Goal: Communication & Community: Answer question/provide support

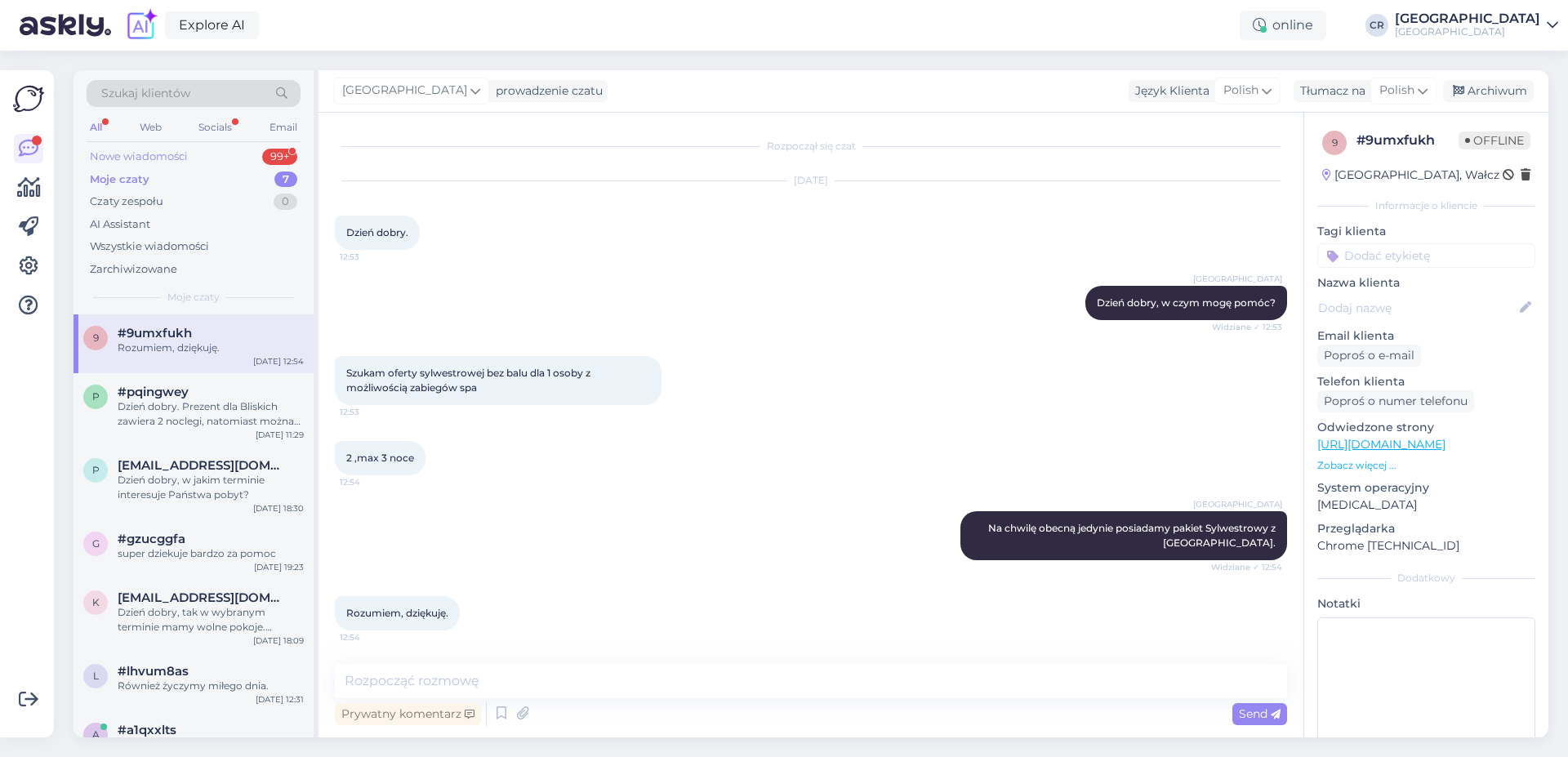
click at [213, 149] on div "Nowe wiadomości 99+" at bounding box center [194, 157] width 214 height 23
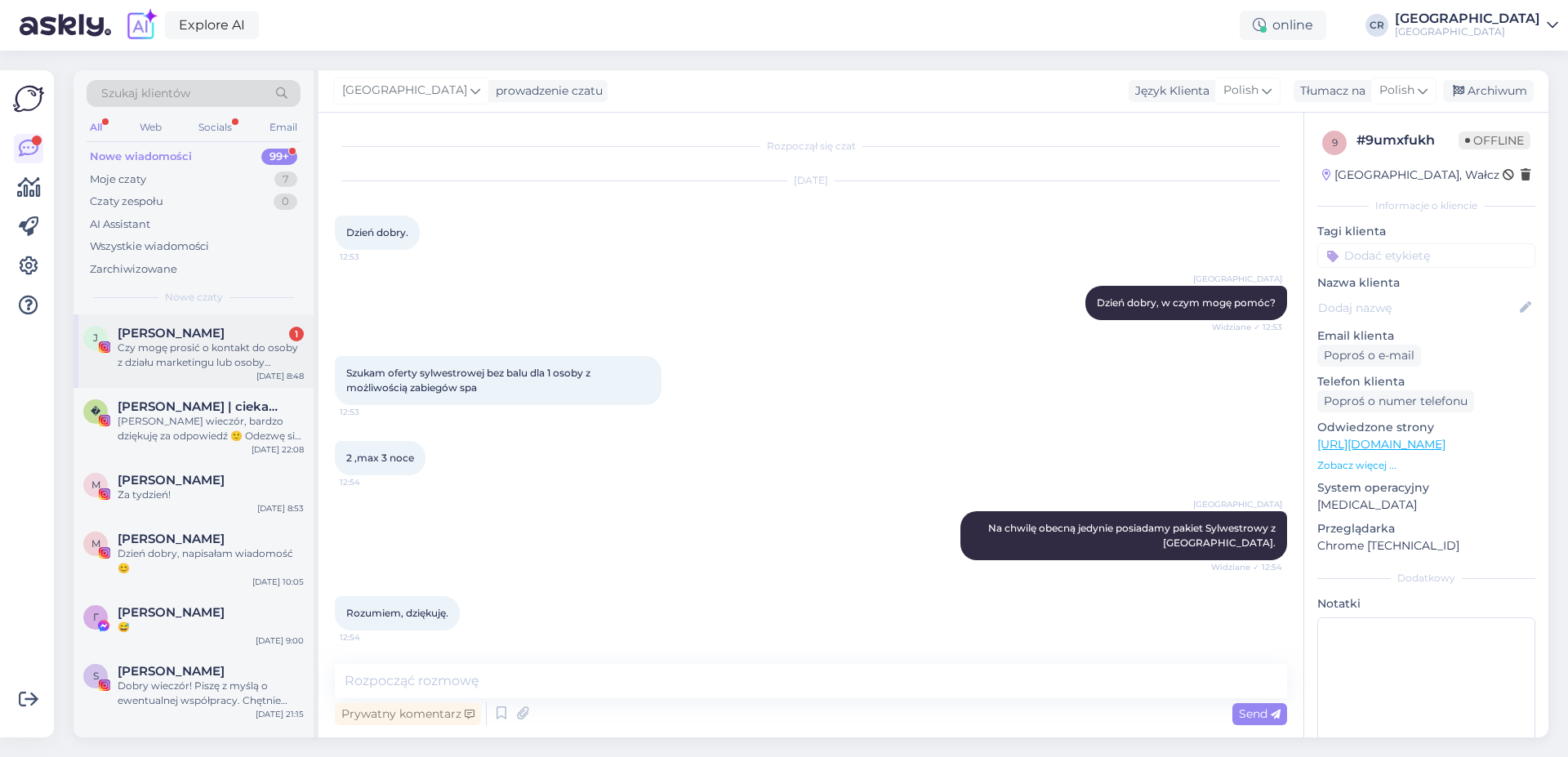
click at [208, 351] on div "Czy mogę prosić o kontakt do osoby z działu marketingu lub osoby zajmującej się…" at bounding box center [211, 355] width 186 height 30
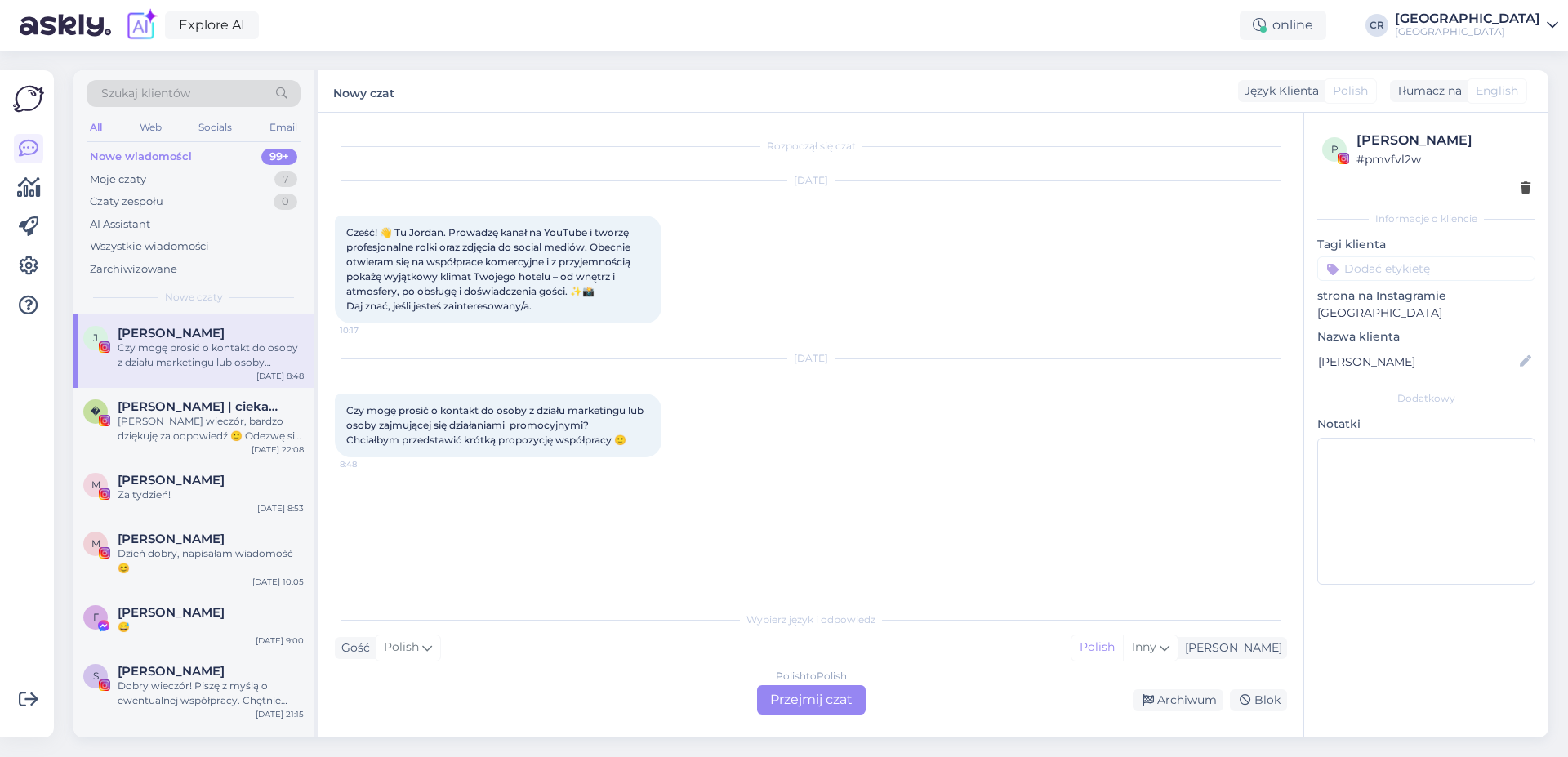
click at [921, 420] on div "[DATE] Czy mogę prosić o kontakt do osoby z działu marketingu lub osoby zajmują…" at bounding box center [811, 408] width 953 height 134
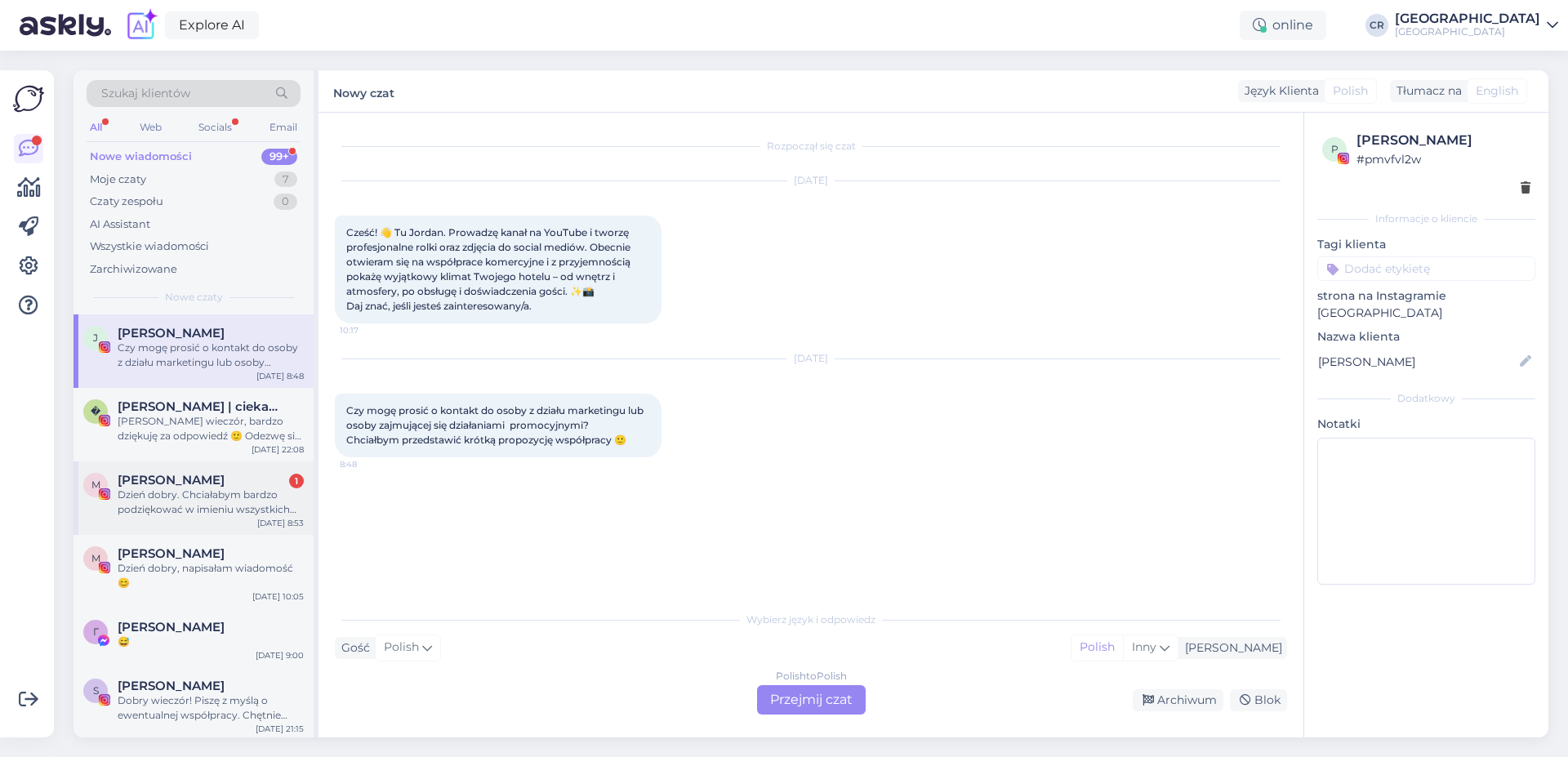
click at [166, 484] on span "[PERSON_NAME]" at bounding box center [171, 480] width 107 height 15
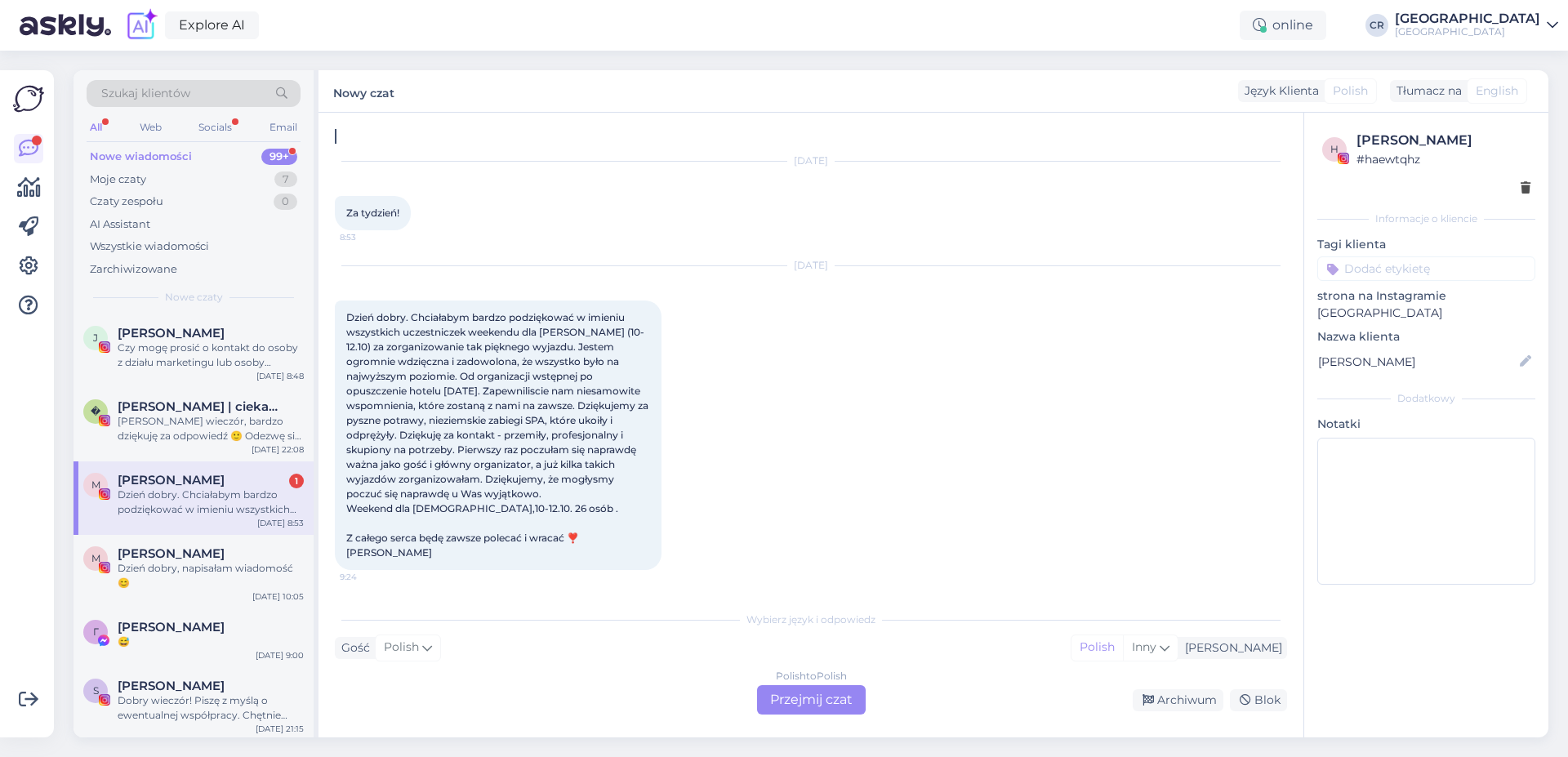
scroll to position [252, 0]
click at [768, 692] on div "Polish to Polish Przejmij czat" at bounding box center [811, 700] width 109 height 30
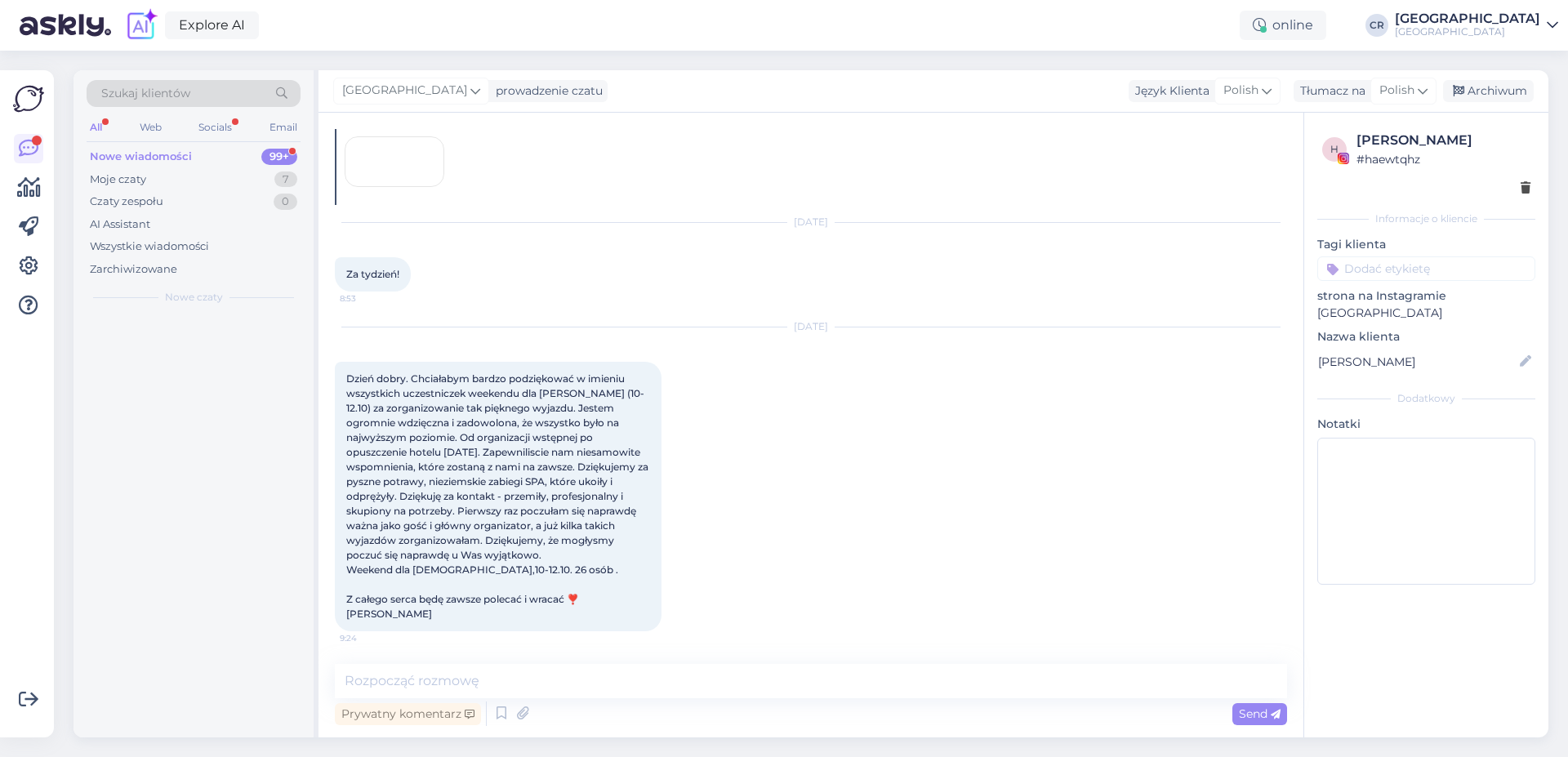
scroll to position [190, 0]
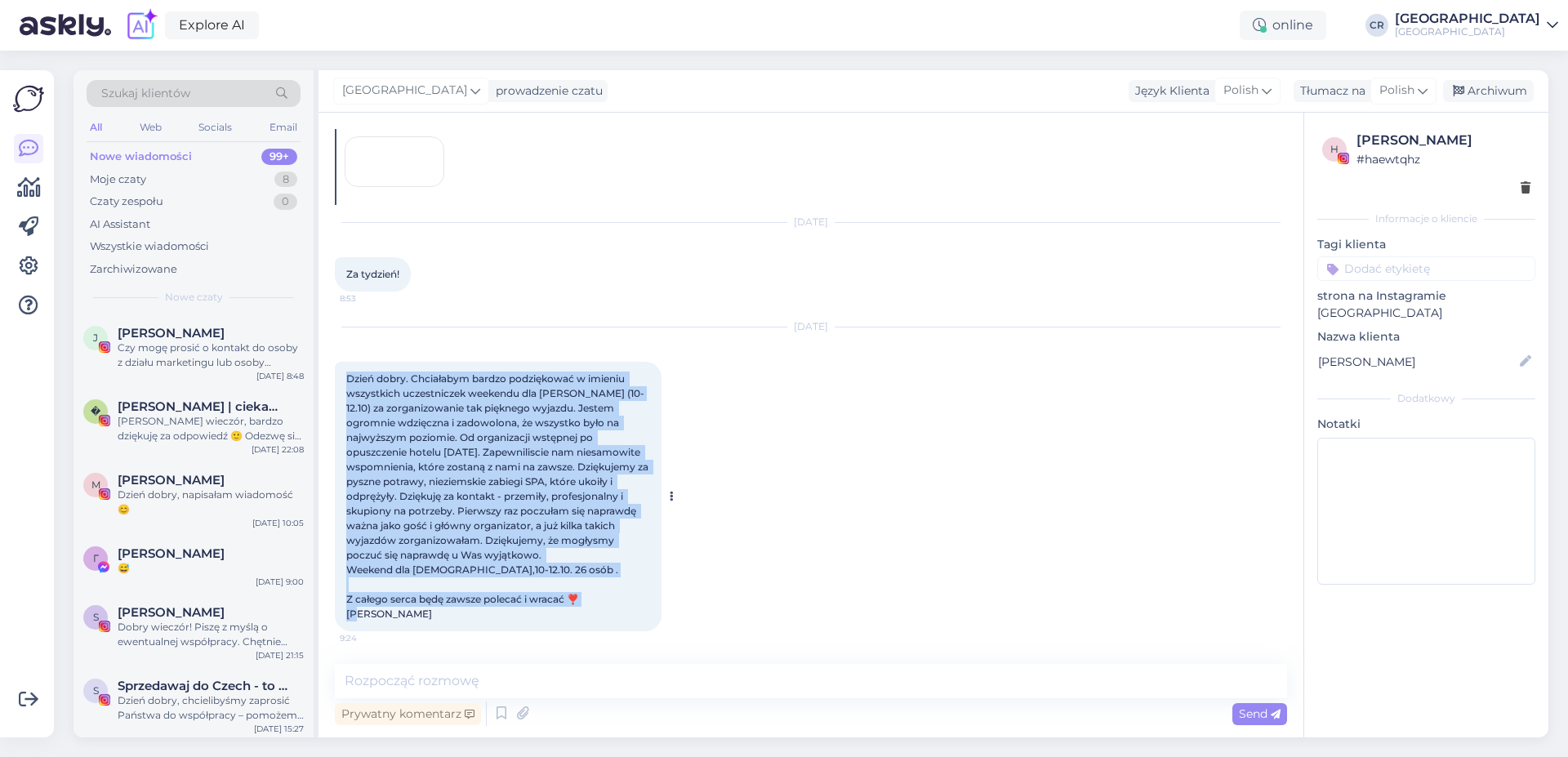
drag, startPoint x: 342, startPoint y: 375, endPoint x: 566, endPoint y: 624, distance: 334.9
click at [566, 624] on div "Dzień dobry. Chciałabym bardzo podziękować w imieniu wszystkich uczestniczek we…" at bounding box center [498, 496] width 326 height 269
copy span "Dzień dobry. Chciałabym bardzo podziękować w imieniu wszystkich uczestniczek we…"
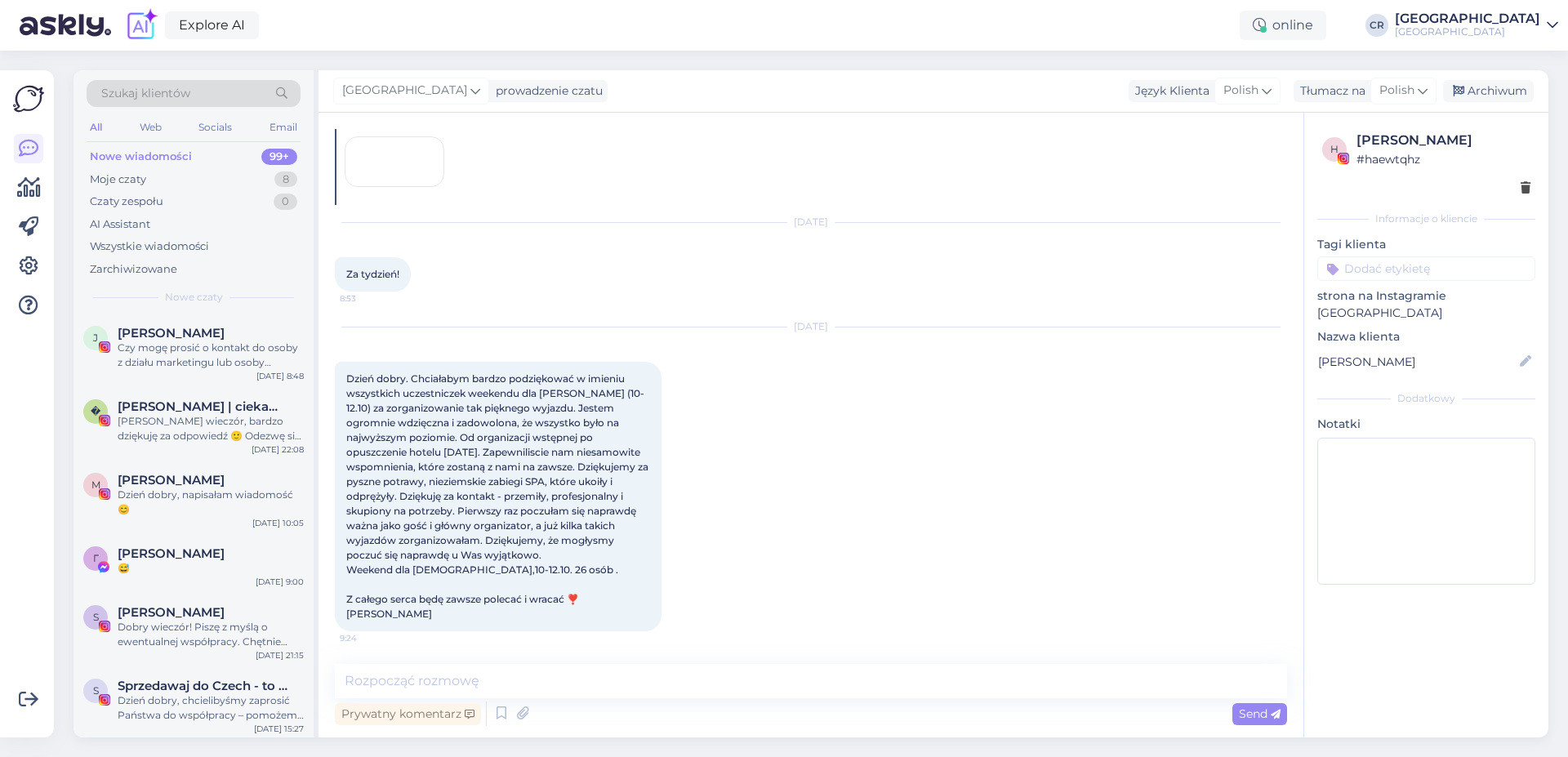
click at [316, 530] on div "Szukaj klientów All Web Socials Email Nowe wiadomości 99+ Moje czaty 8 Czaty ze…" at bounding box center [196, 404] width 245 height 668
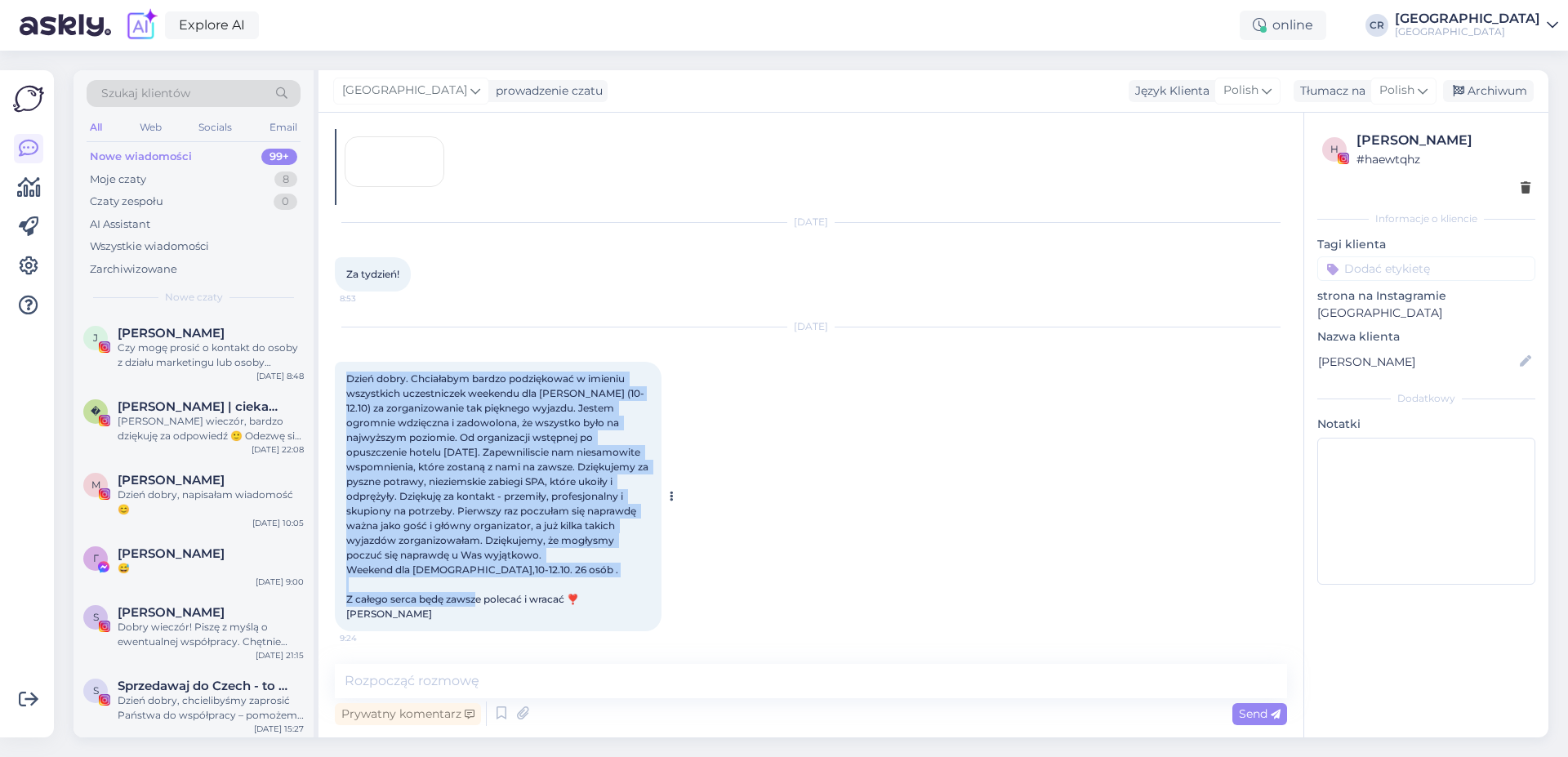
drag, startPoint x: 344, startPoint y: 377, endPoint x: 569, endPoint y: 599, distance: 316.1
click at [569, 599] on div "Dzień dobry. Chciałabym bardzo podziękować w imieniu wszystkich uczestniczek we…" at bounding box center [498, 496] width 326 height 269
copy span "Dzień dobry. Chciałabym bardzo podziękować w imieniu wszystkich uczestniczek we…"
click at [425, 680] on textarea at bounding box center [811, 681] width 953 height 34
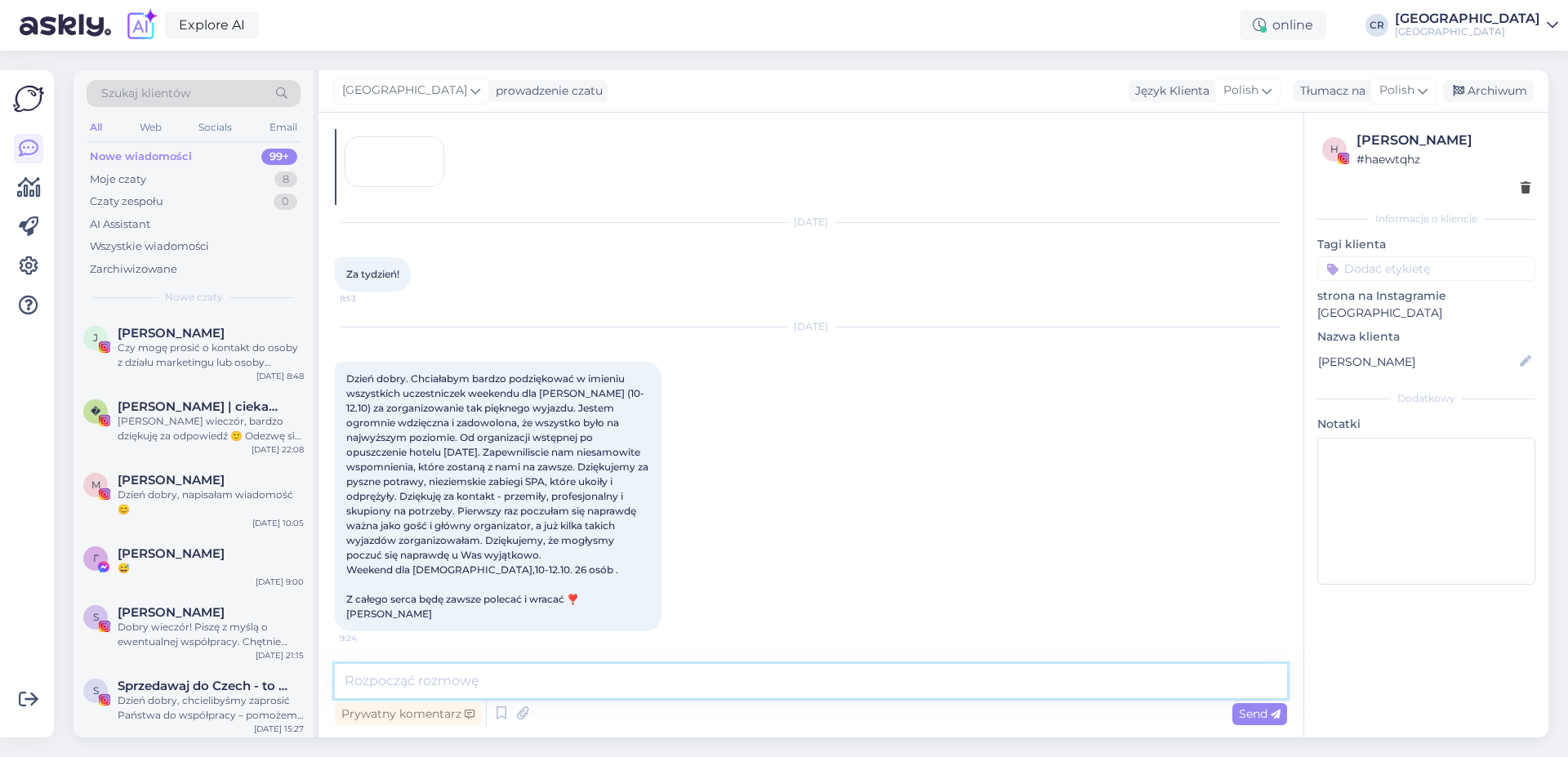
paste textarea "Dzień dobry, Pani wiadomość sprawiła nam ogromną radość i wzruszenie. Bardzo dz…"
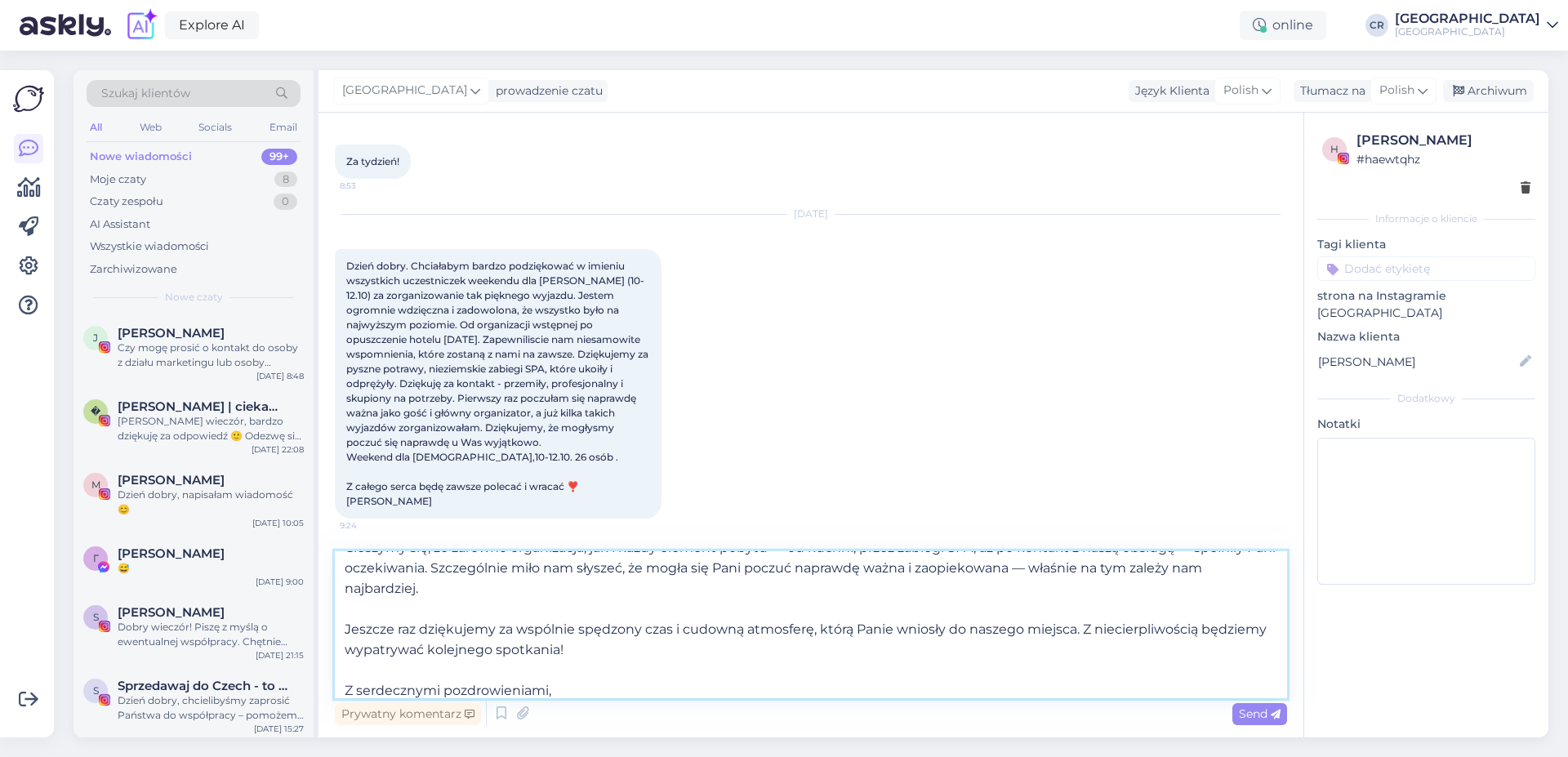
scroll to position [145, 0]
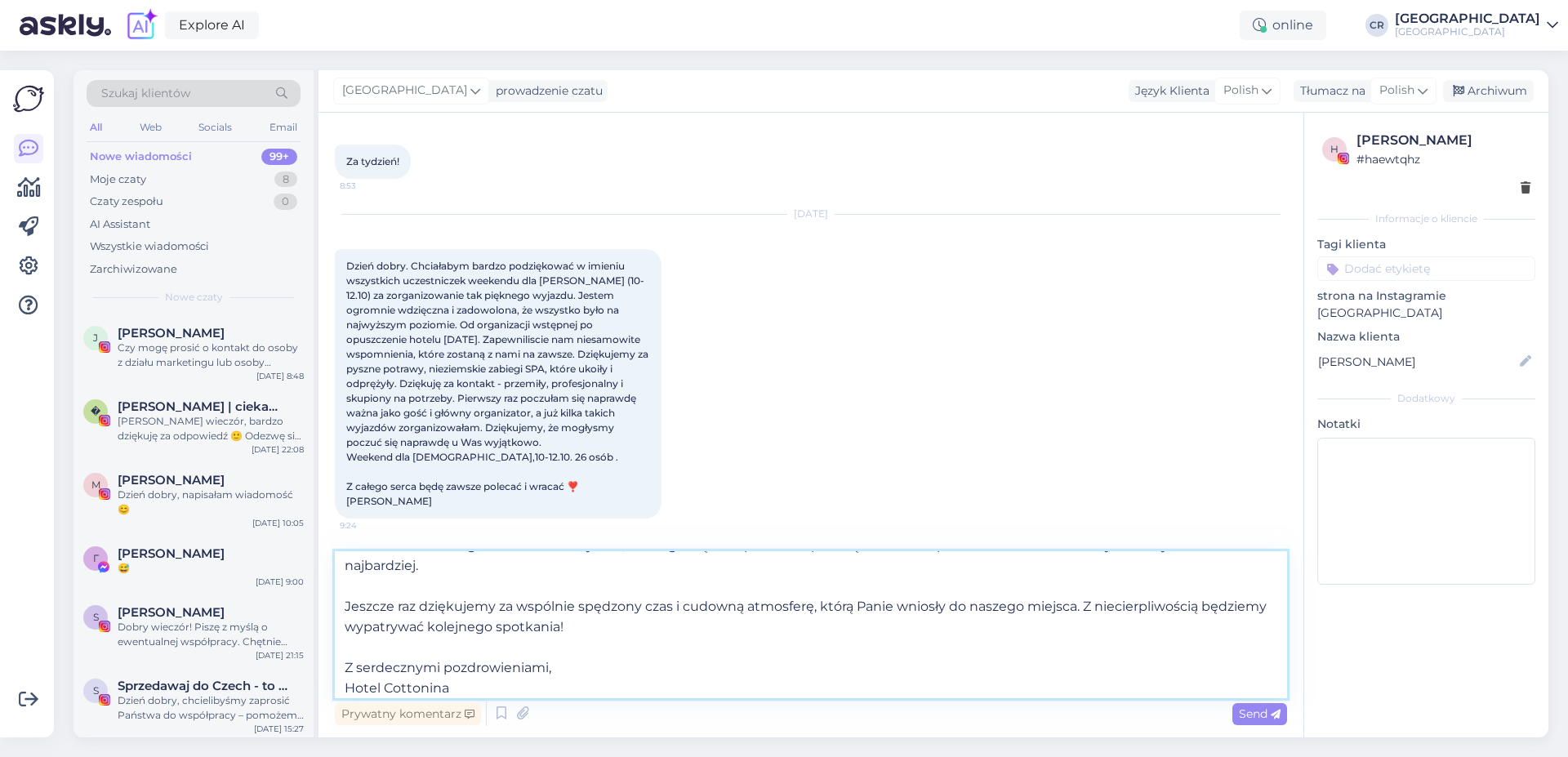
click at [381, 682] on textarea "Dzień dobry, Pani wiadomość sprawiła nam ogromną radość i wzruszenie. Bardzo dz…" at bounding box center [811, 625] width 953 height 147
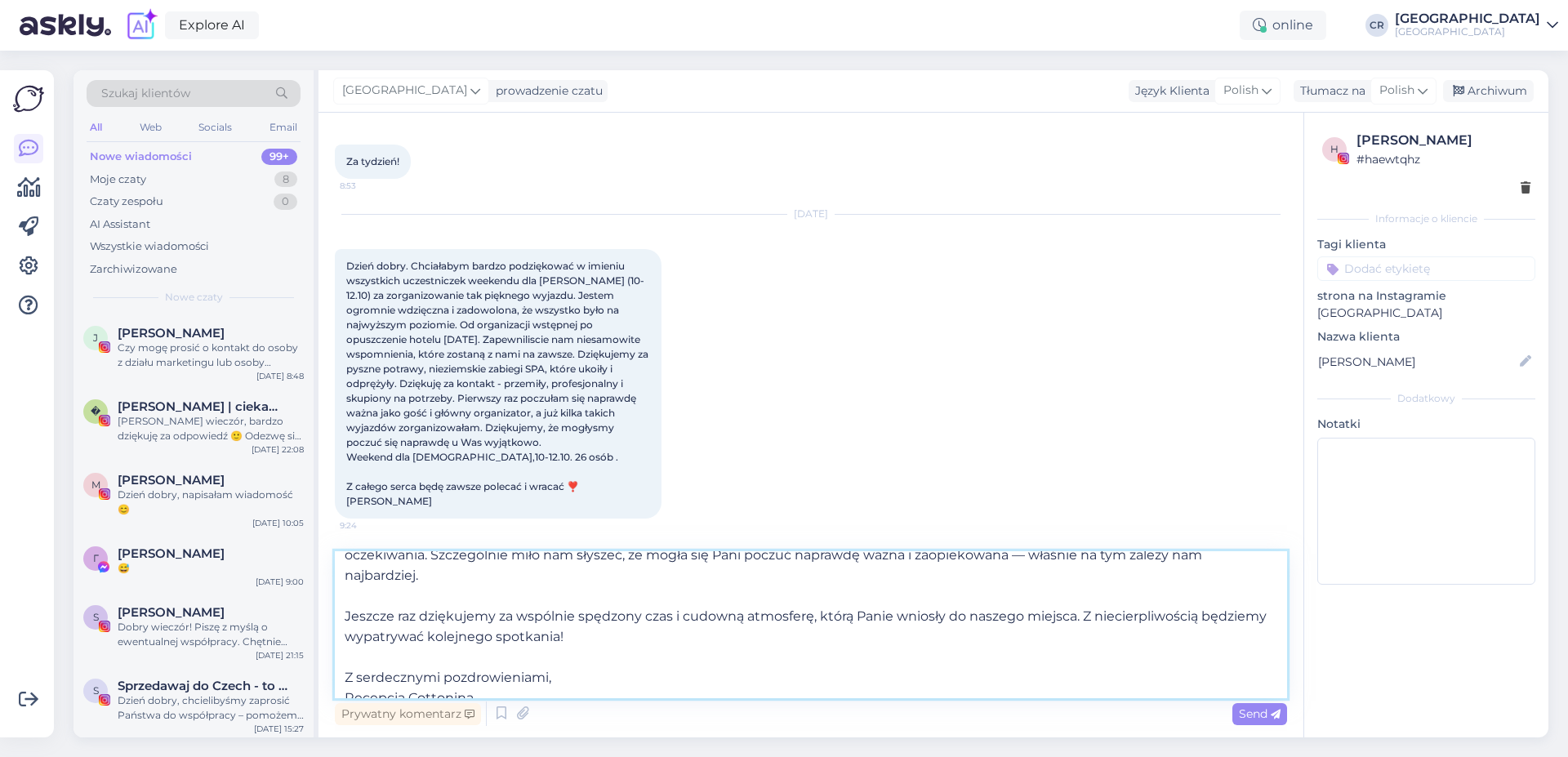
scroll to position [152, 0]
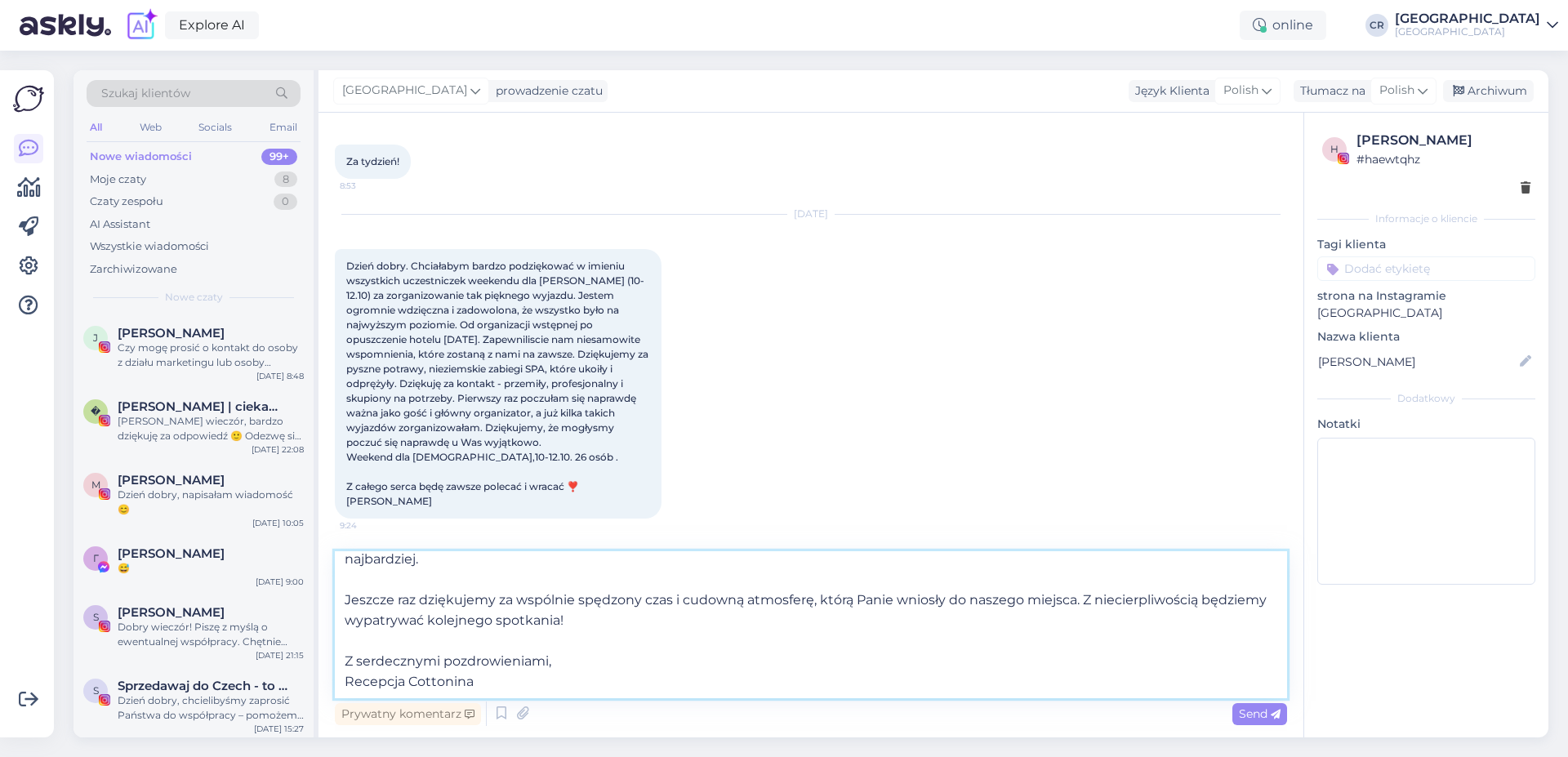
click at [603, 668] on textarea "Dzień dobry, Pani wiadomość sprawiła nam ogromną radość i wzruszenie. Bardzo dz…" at bounding box center [811, 625] width 953 height 147
type textarea "Dzień dobry, Pani wiadomość sprawiła nam ogromną radość i wzruszenie. Bardzo dz…"
click at [1249, 709] on span "Send" at bounding box center [1259, 714] width 42 height 15
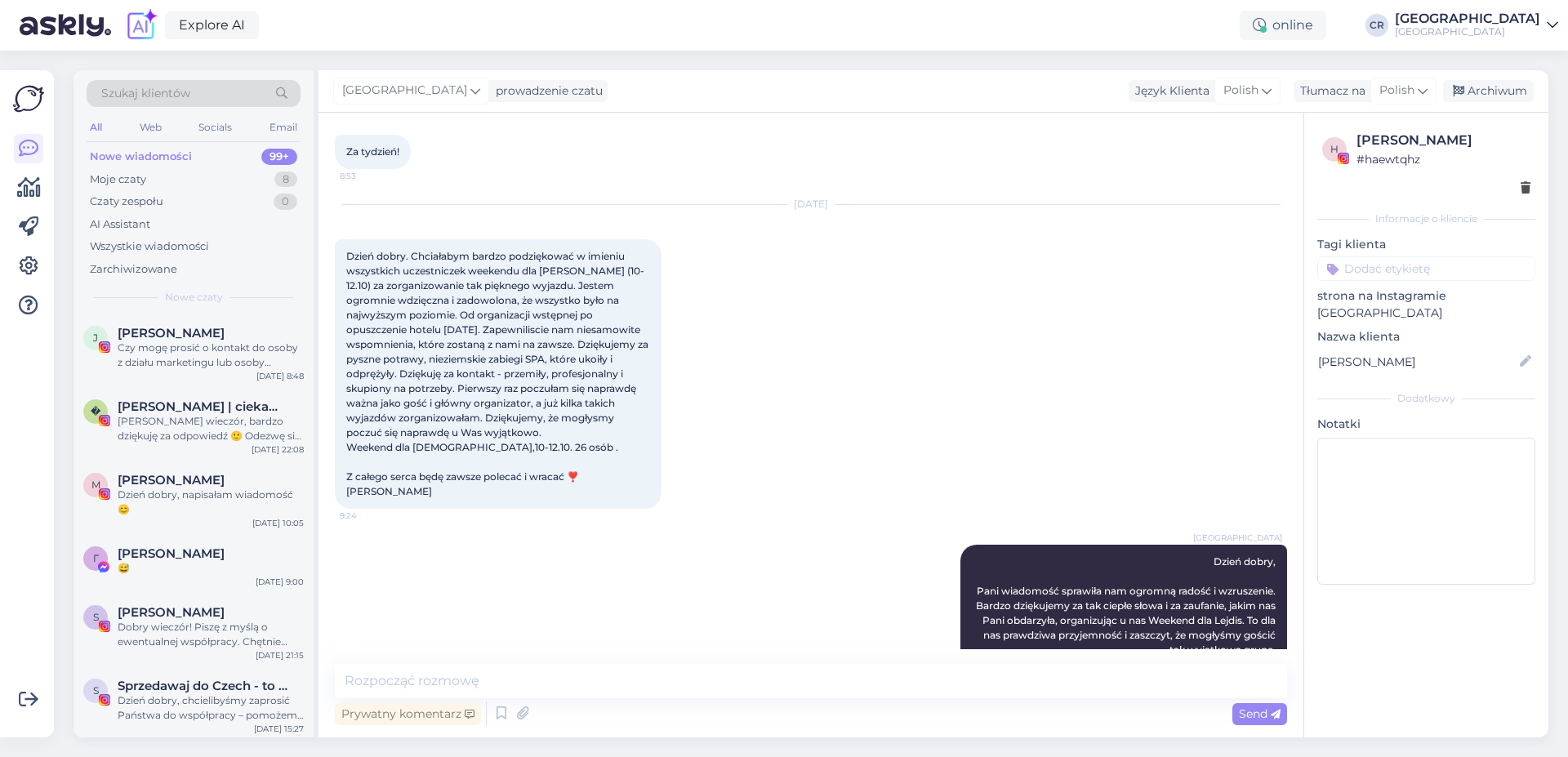
scroll to position [0, 0]
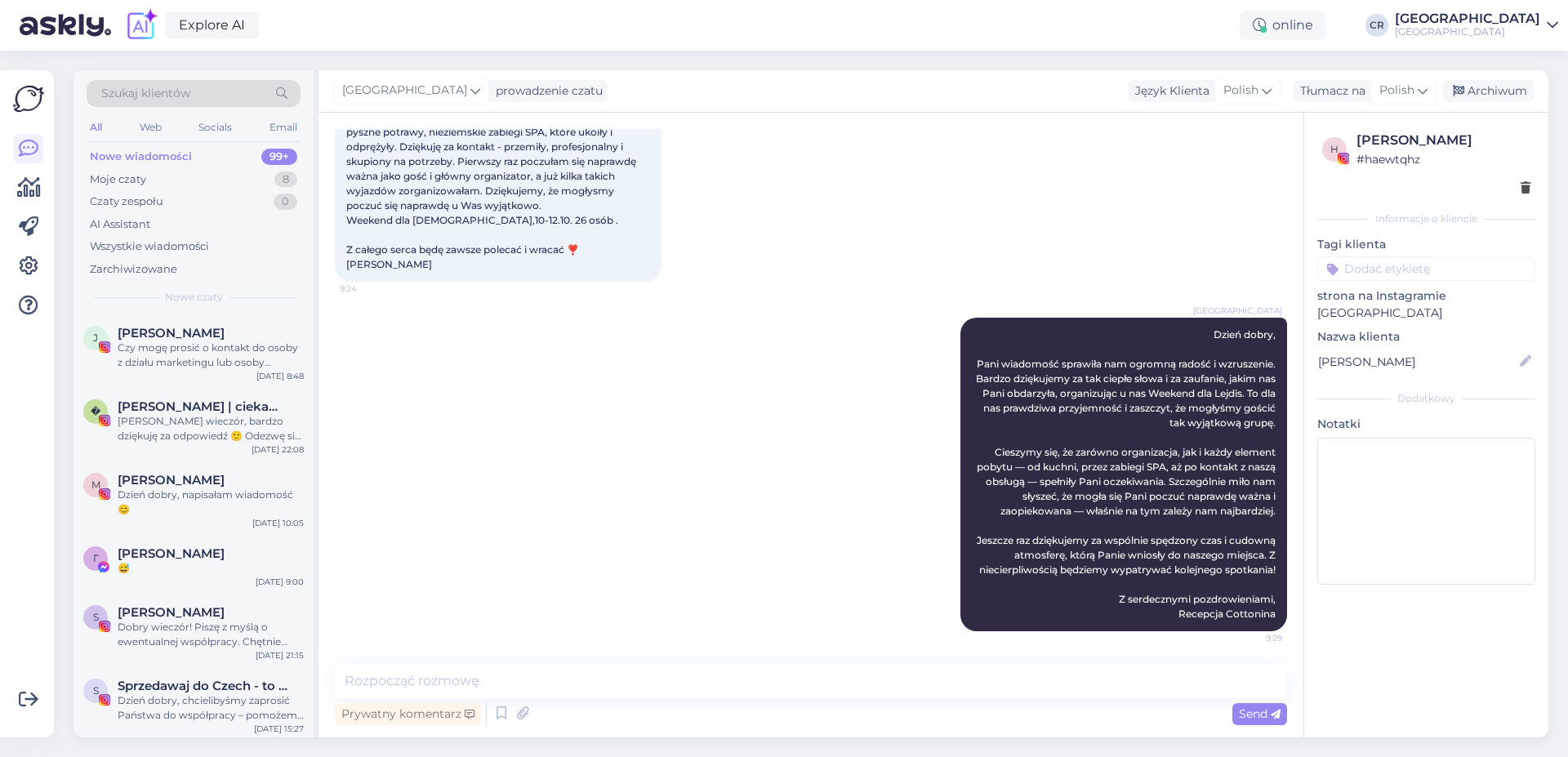
click at [493, 424] on div "[GEOGRAPHIC_DATA] Dzień dobry, Pani wiadomość sprawiła nam ogromną radość i wzr…" at bounding box center [811, 475] width 953 height 350
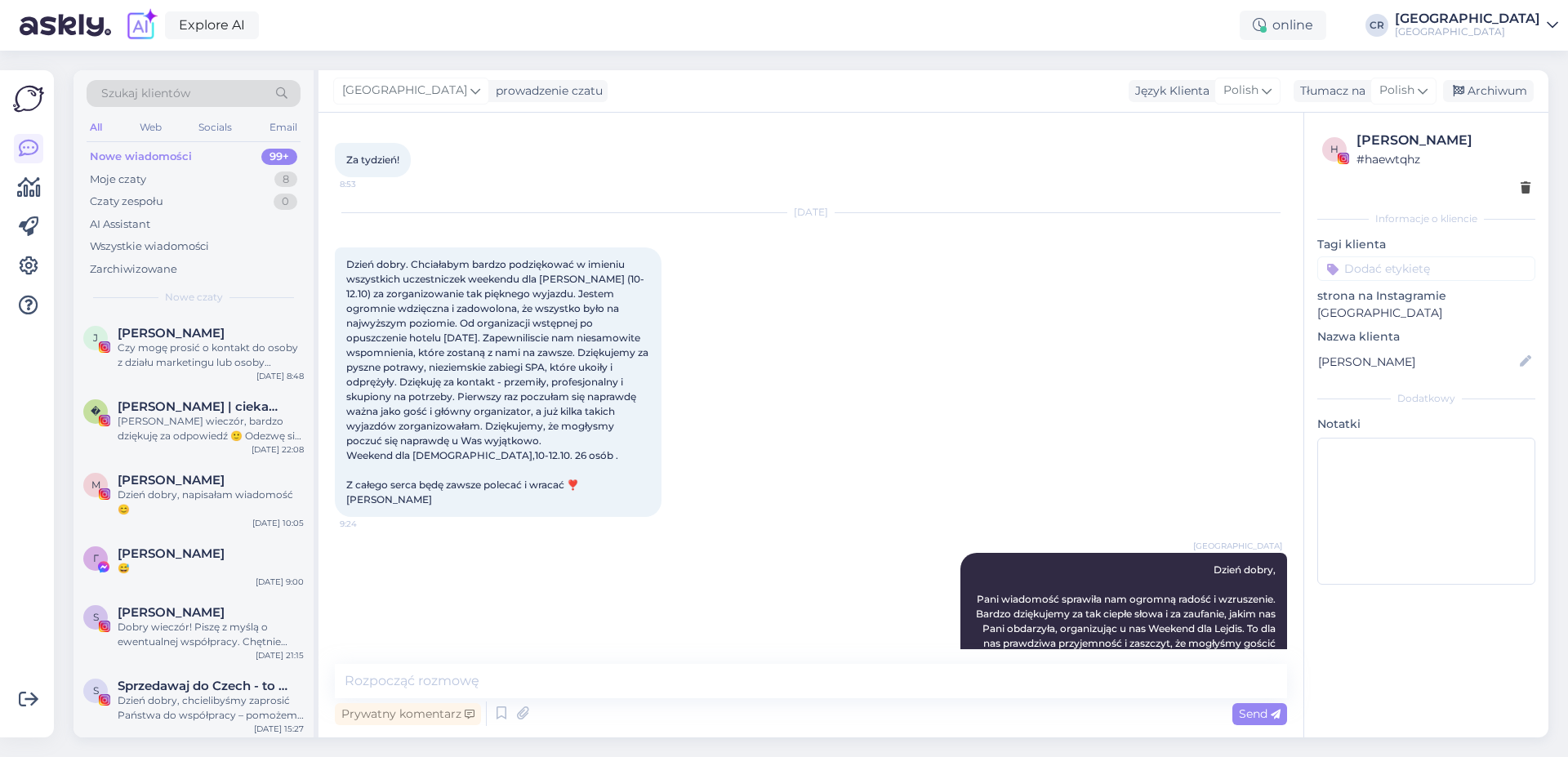
scroll to position [555, 0]
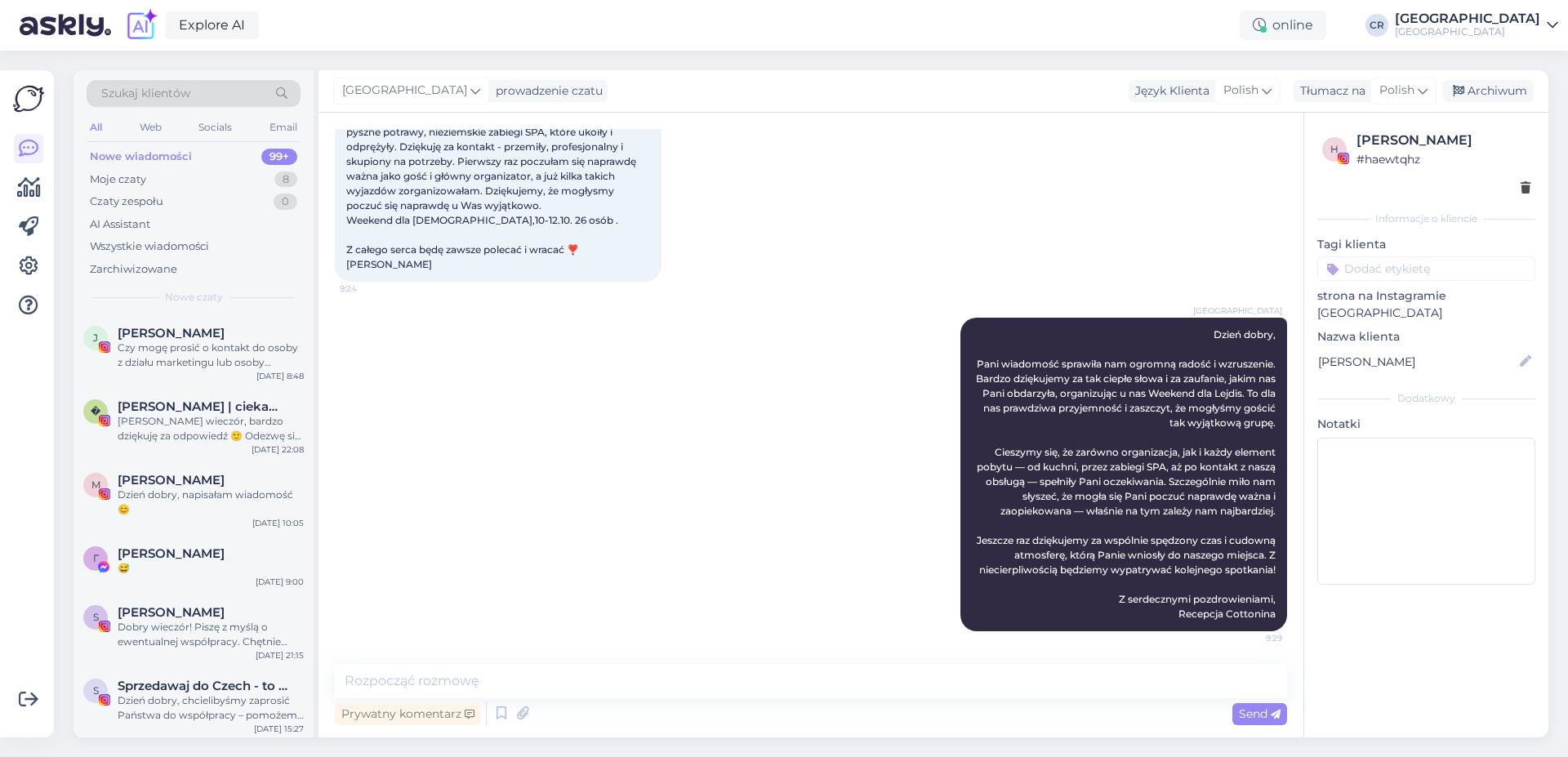
click at [709, 439] on div "[GEOGRAPHIC_DATA] Dzień dobry, Pani wiadomość sprawiła nam ogromną radość i wzr…" at bounding box center [811, 475] width 953 height 350
